Goal: Check status: Check status

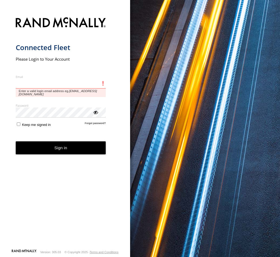
type input "**********"
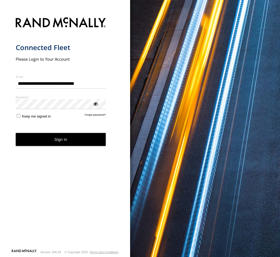
click at [73, 146] on button "Sign in" at bounding box center [61, 139] width 90 height 13
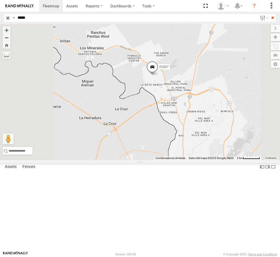
click at [280, 214] on html "Dashboards ?" at bounding box center [140, 128] width 280 height 257
